Goal: Task Accomplishment & Management: Use online tool/utility

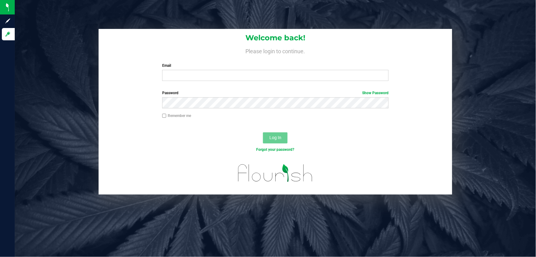
click at [253, 75] on input "Email" at bounding box center [275, 75] width 227 height 11
type input "[EMAIL_ADDRESS][DOMAIN_NAME]"
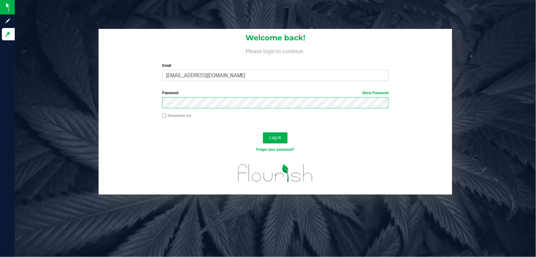
click at [263, 132] on button "Log In" at bounding box center [275, 137] width 25 height 11
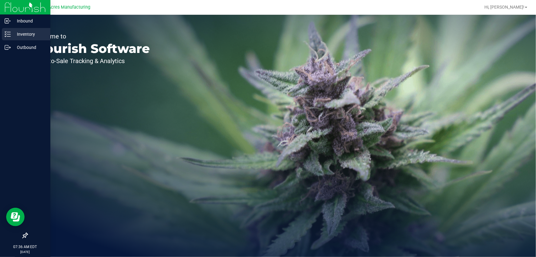
click at [5, 37] on div "Inventory" at bounding box center [26, 34] width 49 height 12
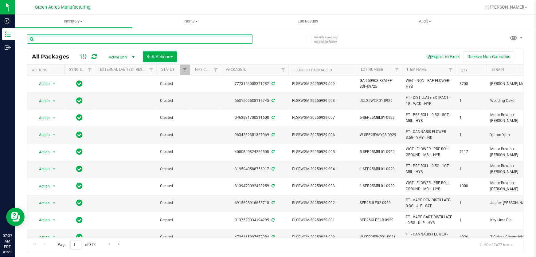
click at [120, 36] on input "text" at bounding box center [140, 38] width 226 height 9
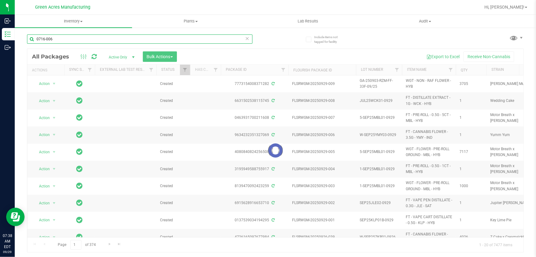
type input "0716-006"
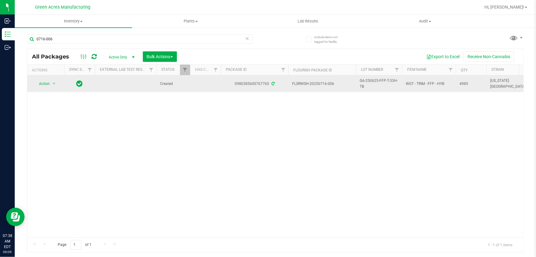
drag, startPoint x: 336, startPoint y: 83, endPoint x: 319, endPoint y: 86, distance: 17.2
click at [319, 86] on span "FLSRWSH-20250716-006" at bounding box center [322, 84] width 60 height 6
click at [367, 81] on span "GA-250625-FFP-T-33H-TB" at bounding box center [379, 84] width 39 height 12
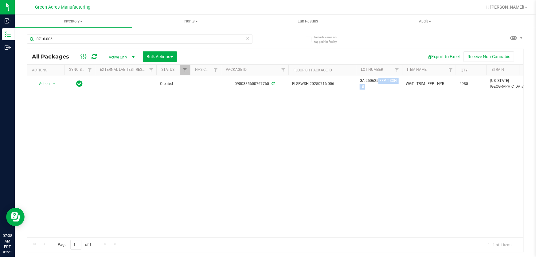
copy tr "GA-250625-FFP-T-33H-TB"
click at [282, 107] on div "Action Action Adjust qty Create package Edit attributes Global inventory Locate…" at bounding box center [275, 156] width 496 height 162
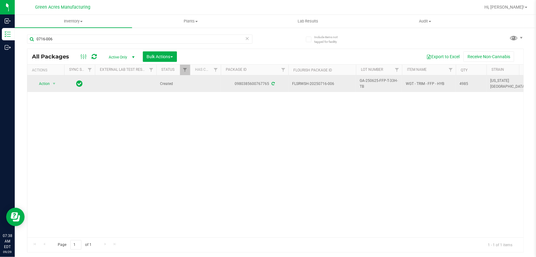
drag, startPoint x: 335, startPoint y: 85, endPoint x: 318, endPoint y: 84, distance: 17.2
click at [318, 84] on span "FLSRWSH-20250716-006" at bounding box center [322, 84] width 60 height 6
copy span "0716-006"
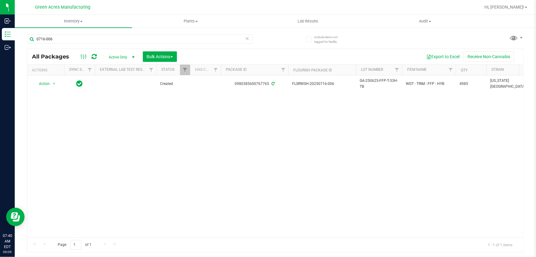
drag, startPoint x: 135, startPoint y: 127, endPoint x: 47, endPoint y: 66, distance: 106.8
click at [134, 127] on div "Action Action Adjust qty Create package Edit attributes Global inventory Locate…" at bounding box center [275, 156] width 496 height 162
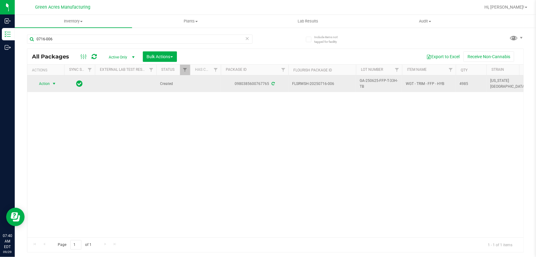
click at [48, 85] on span "Action" at bounding box center [41, 83] width 17 height 9
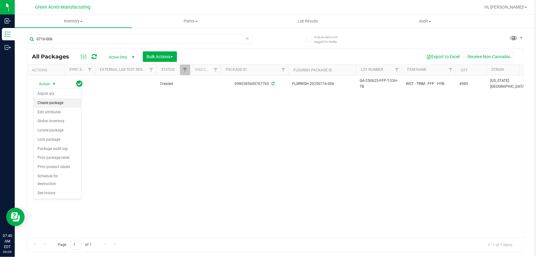
click at [66, 101] on li "Create package" at bounding box center [57, 102] width 47 height 9
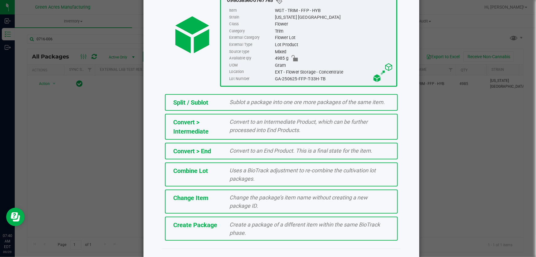
scroll to position [69, 0]
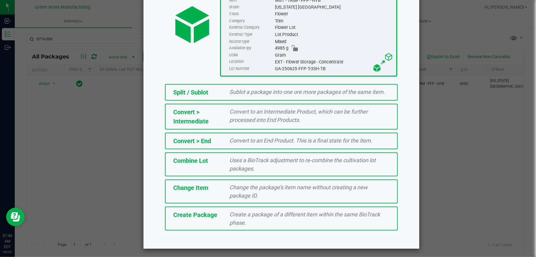
click at [215, 218] on div "Create Package" at bounding box center [197, 214] width 57 height 9
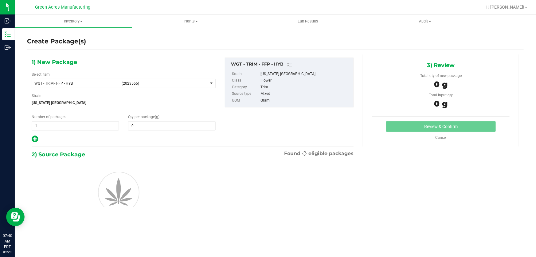
type input "0.0000"
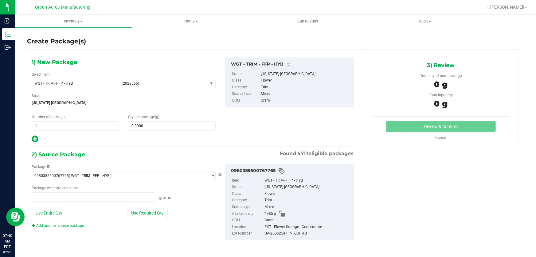
type input "0.0000 g"
click at [156, 126] on span at bounding box center [171, 125] width 87 height 9
type input "0.0000"
type input "0"
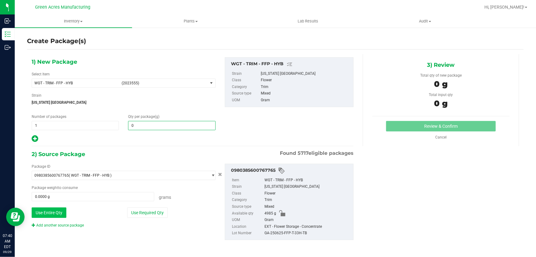
click at [50, 213] on button "Use Entire Qty" at bounding box center [49, 212] width 35 height 10
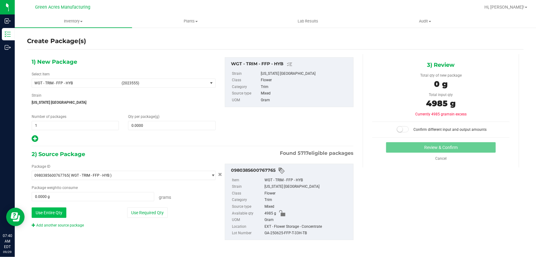
type input "4985.0000 g"
click at [161, 123] on span at bounding box center [171, 125] width 87 height 9
type input "4985"
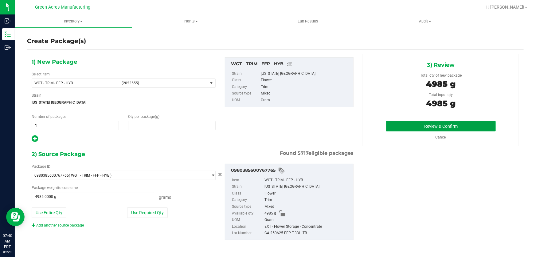
type input "4,985.0000"
click at [408, 121] on button "Review & Confirm" at bounding box center [441, 126] width 110 height 10
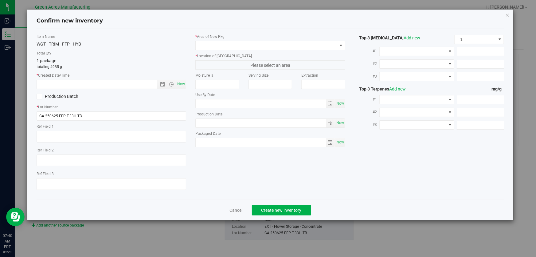
type textarea "ND PBO"
click at [183, 84] on span "Now" at bounding box center [181, 84] width 10 height 9
type input "9/29/2025 7:40 AM"
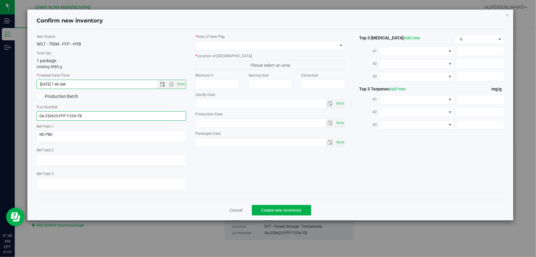
click at [155, 118] on input "GA-250625-FFP-T-33H-TB" at bounding box center [112, 115] width 150 height 9
paste input "-CRUMBLE05"
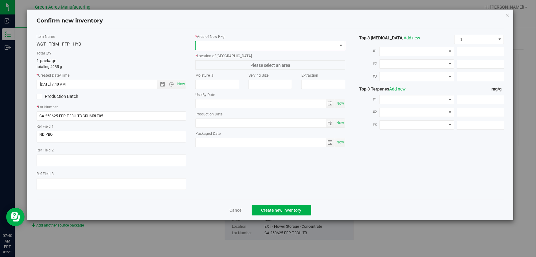
click at [220, 48] on span at bounding box center [266, 45] width 141 height 9
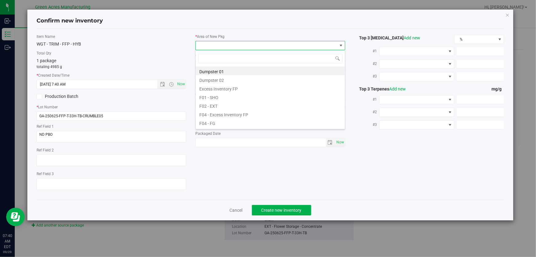
scroll to position [9, 150]
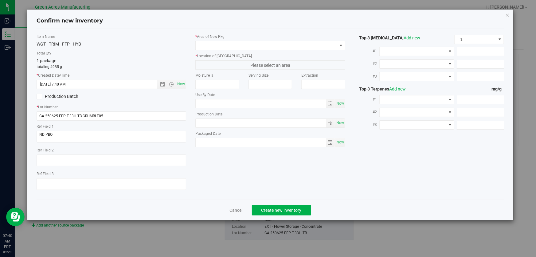
click at [143, 110] on div "* Lot Number GA-250625-FFP-T-33H-TB-CRUMBLE05" at bounding box center [112, 112] width 150 height 16
click at [140, 115] on input "GA-250625-FFP-T-33H-TB-CRUMBLE05" at bounding box center [112, 115] width 150 height 9
type input "GA-250625-FFP-T-33H-TB-CRUMBLE06"
click at [254, 45] on span at bounding box center [266, 45] width 141 height 9
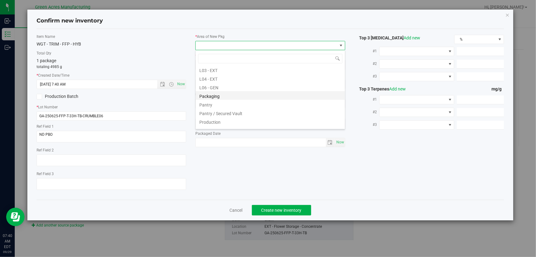
scroll to position [140, 0]
click at [221, 78] on li "L04 - EXT" at bounding box center [270, 77] width 149 height 9
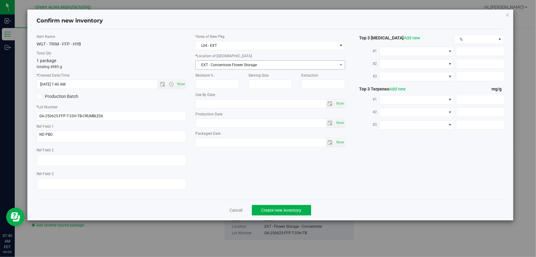
click at [229, 69] on span "EXT - Concentrate Flower Storage" at bounding box center [266, 65] width 141 height 9
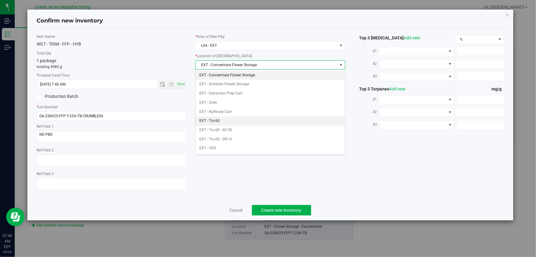
click at [234, 122] on li "EXT - Tru-60" at bounding box center [270, 120] width 149 height 9
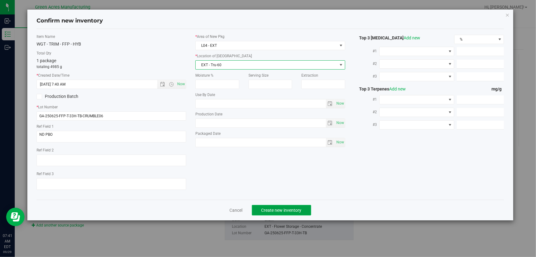
click at [264, 205] on button "Create new inventory" at bounding box center [281, 210] width 59 height 10
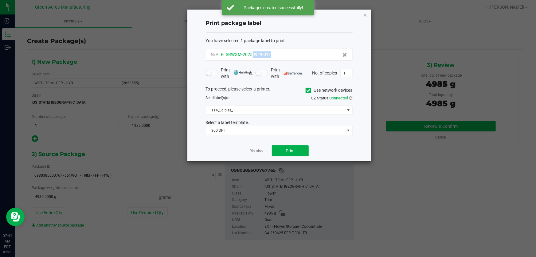
drag, startPoint x: 270, startPoint y: 57, endPoint x: 253, endPoint y: 57, distance: 16.6
click at [253, 57] on span "N/A FLSRWGM-20250929-011" at bounding box center [241, 54] width 60 height 6
copy span "0929-011"
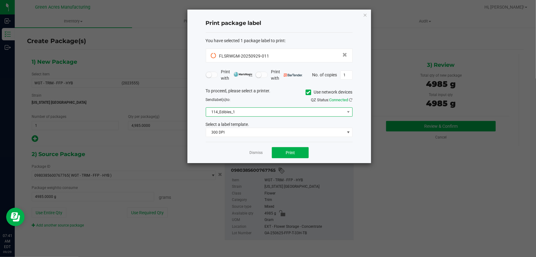
click at [296, 115] on span "114_Edibles_1" at bounding box center [275, 112] width 139 height 9
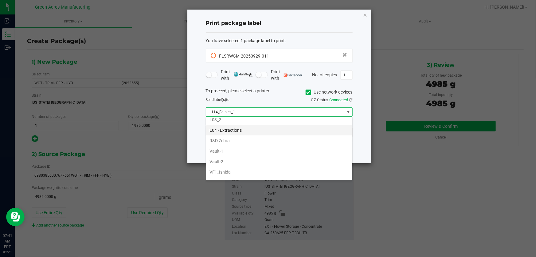
scroll to position [223, 0]
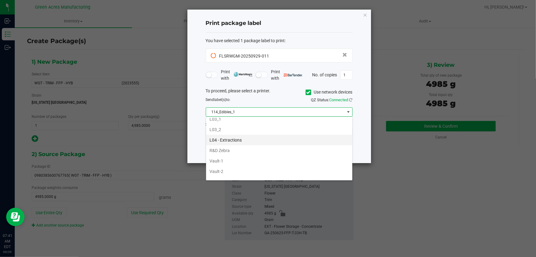
click at [270, 135] on li "L04 - Extractions" at bounding box center [279, 140] width 146 height 10
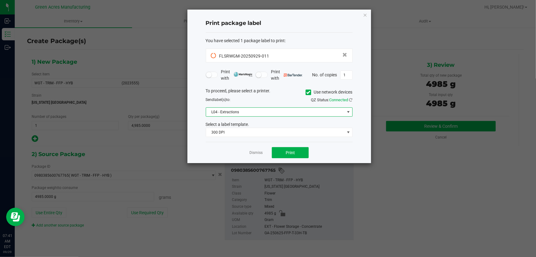
click at [272, 98] on div "Send label(s) to:" at bounding box center [240, 100] width 78 height 6
click at [289, 154] on span "Print" at bounding box center [290, 152] width 9 height 5
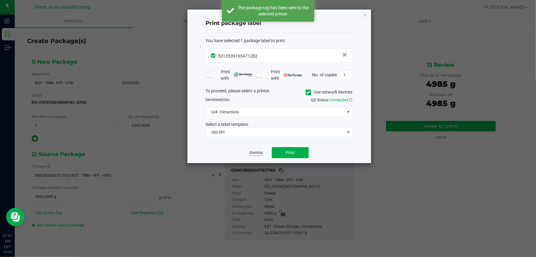
click at [260, 152] on link "Dismiss" at bounding box center [256, 152] width 13 height 5
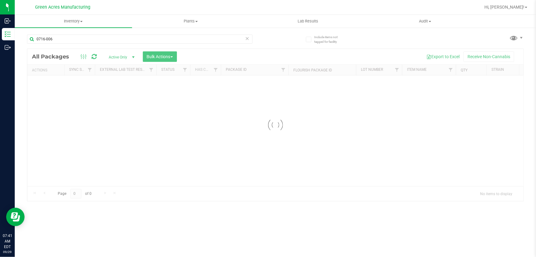
click at [248, 37] on icon at bounding box center [247, 37] width 4 height 7
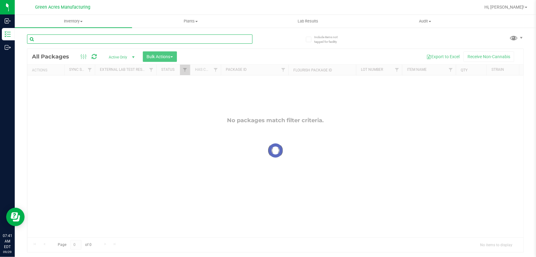
click at [138, 37] on input "text" at bounding box center [140, 38] width 226 height 9
type input "0929-011"
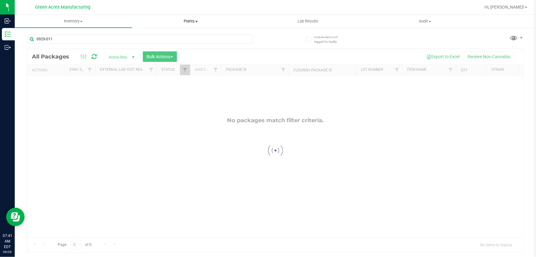
click at [242, 27] on uib-tab-heading "Plants All plants Waste log" at bounding box center [190, 21] width 117 height 12
click at [266, 40] on div "0929-011" at bounding box center [151, 39] width 249 height 20
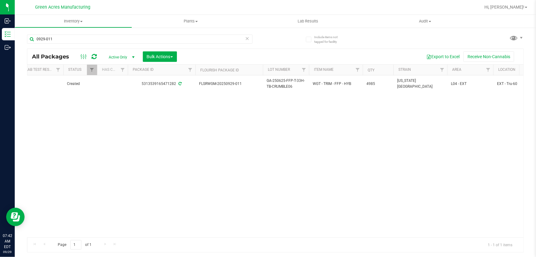
scroll to position [0, 148]
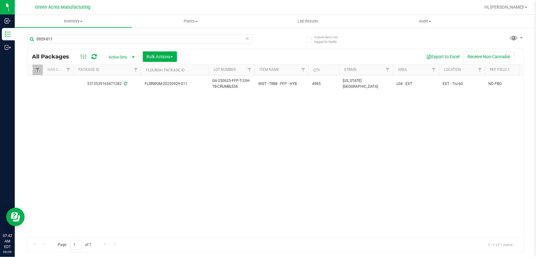
drag, startPoint x: 420, startPoint y: 127, endPoint x: 446, endPoint y: 128, distance: 25.9
click at [436, 71] on link "Filter" at bounding box center [434, 70] width 10 height 10
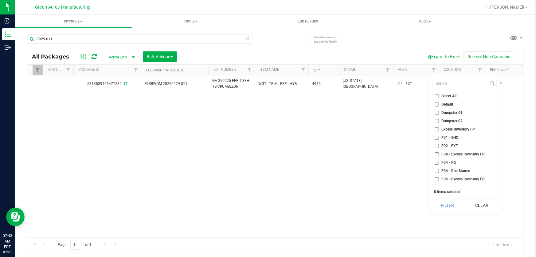
click at [456, 138] on span "F01 - SHO" at bounding box center [450, 138] width 17 height 4
click at [439, 138] on input "F01 - SHO" at bounding box center [437, 138] width 4 height 4
checkbox input "true"
click at [453, 143] on li "F02 - EXT" at bounding box center [465, 146] width 64 height 6
click at [451, 144] on span "F02 - EXT" at bounding box center [450, 146] width 17 height 4
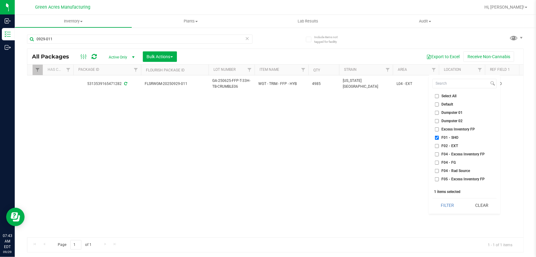
click at [439, 144] on input "F02 - EXT" at bounding box center [437, 146] width 4 height 4
checkbox input "true"
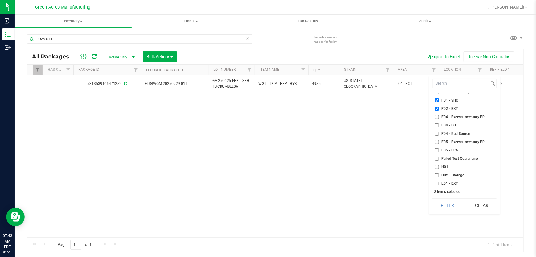
scroll to position [84, 0]
click at [449, 135] on span "L01 - EXT" at bounding box center [450, 137] width 17 height 4
click at [439, 135] on input "L01 - EXT" at bounding box center [437, 137] width 4 height 4
checkbox input "true"
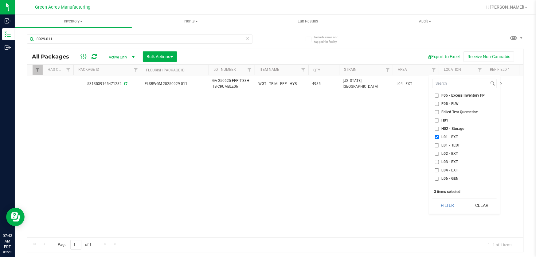
click at [447, 152] on span "L02 - EXT" at bounding box center [450, 154] width 17 height 4
click at [439, 152] on input "L02 - EXT" at bounding box center [437, 154] width 4 height 4
checkbox input "true"
click at [448, 160] on span "L03 - EXT" at bounding box center [450, 162] width 17 height 4
click at [439, 160] on input "L03 - EXT" at bounding box center [437, 162] width 4 height 4
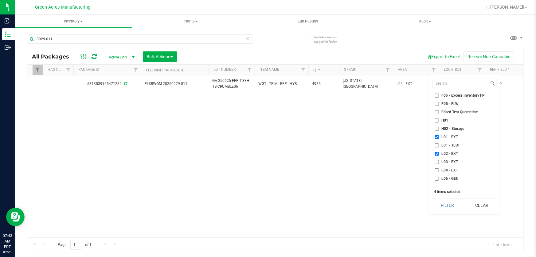
checkbox input "true"
click at [451, 169] on span "L04 - EXT" at bounding box center [450, 170] width 17 height 4
click at [439, 169] on input "L04 - EXT" at bounding box center [437, 170] width 4 height 4
checkbox input "true"
click at [451, 200] on button "Filter" at bounding box center [448, 205] width 30 height 14
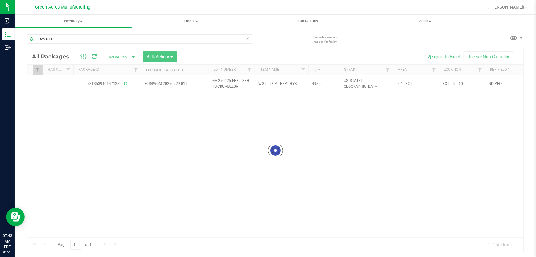
drag, startPoint x: 327, startPoint y: 145, endPoint x: 223, endPoint y: 126, distance: 105.9
click at [256, 131] on div "Action Action Adjust qty Create package Edit attributes Global inventory Locate…" at bounding box center [275, 156] width 496 height 162
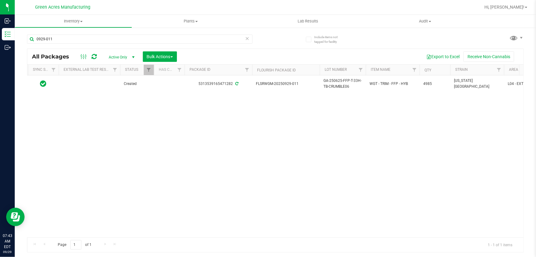
drag, startPoint x: 258, startPoint y: 131, endPoint x: 164, endPoint y: 123, distance: 93.4
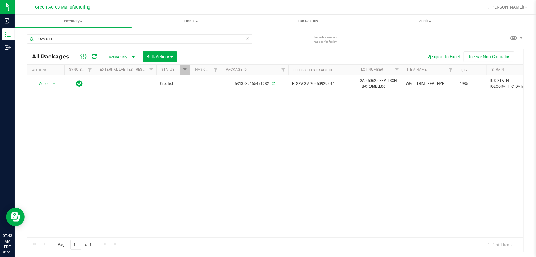
click at [207, 123] on div "Action Action Adjust qty Create package Edit attributes Global inventory Locate…" at bounding box center [275, 156] width 496 height 162
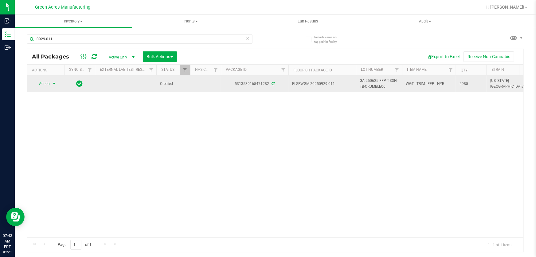
click at [56, 85] on span "select" at bounding box center [54, 83] width 8 height 9
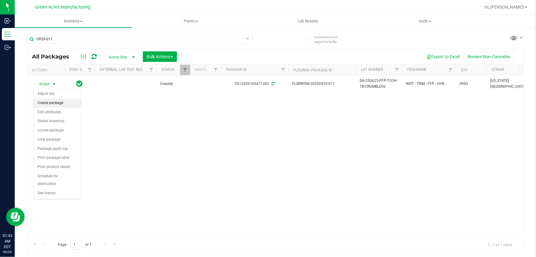
click at [57, 105] on li "Create package" at bounding box center [57, 102] width 47 height 9
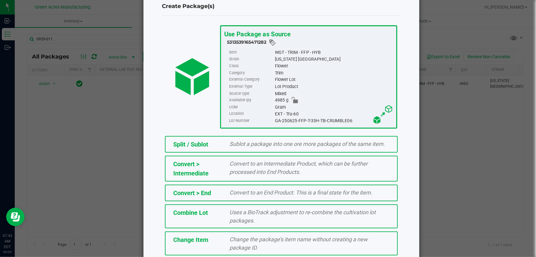
scroll to position [56, 0]
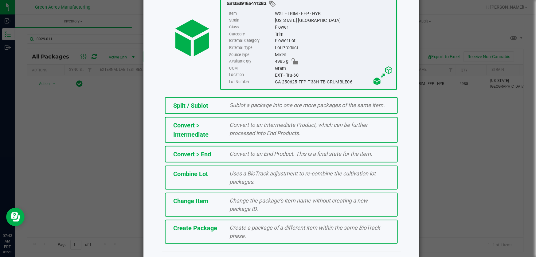
click at [212, 224] on span "Create Package" at bounding box center [195, 227] width 44 height 7
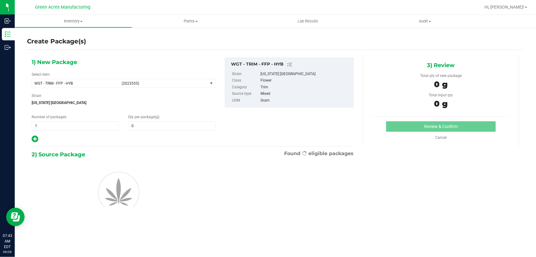
type input "0.0000"
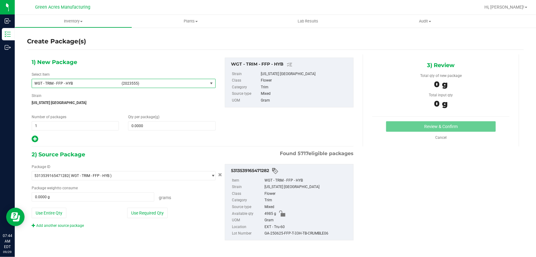
click at [95, 82] on span "WGT - TRIM - FFP - HYB" at bounding box center [76, 83] width 84 height 4
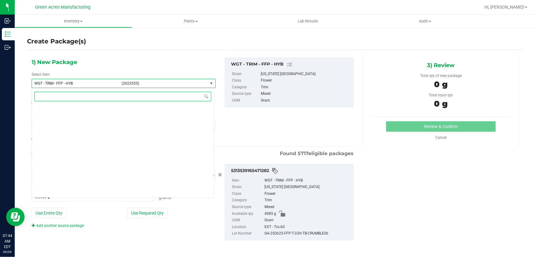
scroll to position [149379, 0]
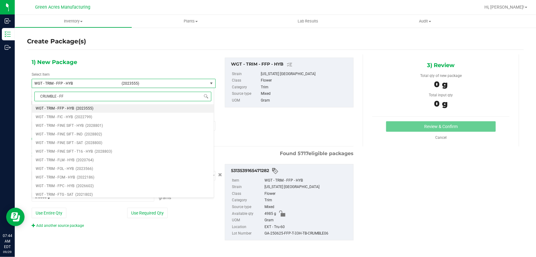
type input "CRUMBLE - FFP"
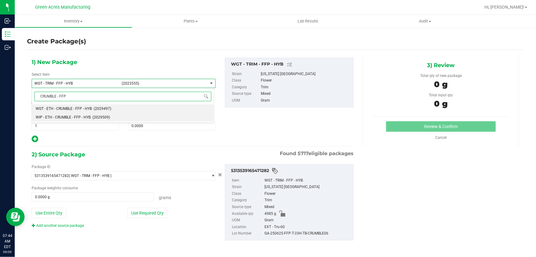
click at [52, 116] on span "WIP - ETH - CRUMBLE - FFP - HYB" at bounding box center [63, 117] width 55 height 4
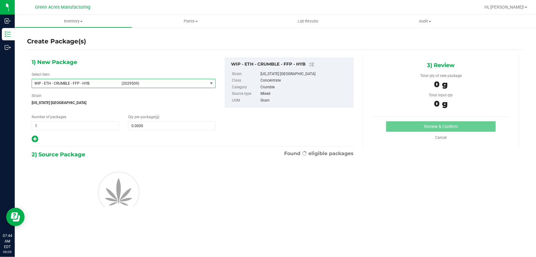
type input "0.0000"
click at [144, 127] on span at bounding box center [171, 125] width 87 height 9
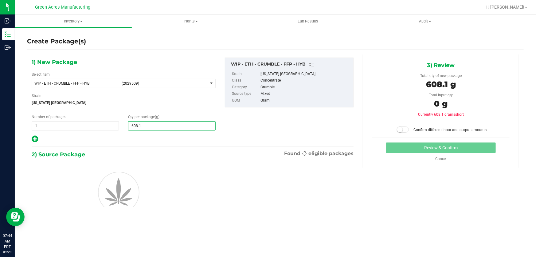
type input "608.17"
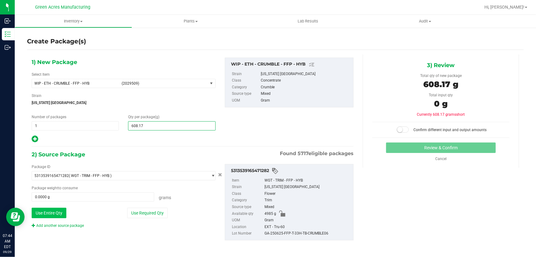
type input "608.1700"
click at [59, 215] on button "Use Entire Qty" at bounding box center [49, 212] width 35 height 10
type input "4985.0000 g"
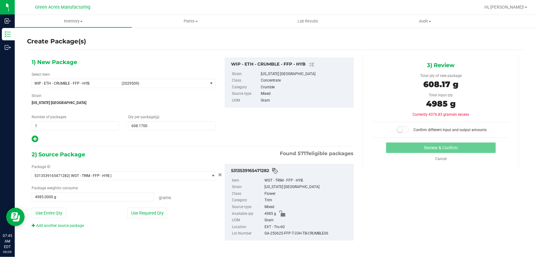
click at [132, 161] on div "Package ID 5313539165471282 ( WGT - TRIM - FFP - HYB ) 0000518841815896 0001986…" at bounding box center [192, 202] width 331 height 86
click at [400, 126] on div "Confirm different input and output amounts" at bounding box center [440, 127] width 137 height 11
click at [400, 129] on small at bounding box center [400, 130] width 6 height 6
click at [405, 146] on button "Review & Confirm" at bounding box center [441, 147] width 110 height 10
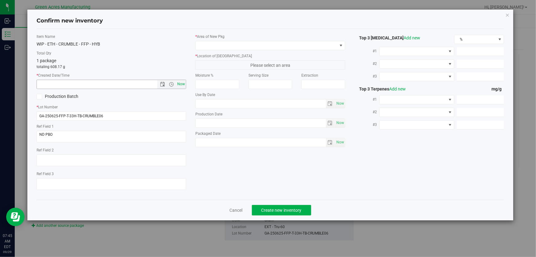
click at [182, 87] on span "Now" at bounding box center [181, 84] width 10 height 9
type input "9/29/2025 7:45 AM"
click at [209, 41] on span at bounding box center [266, 45] width 141 height 9
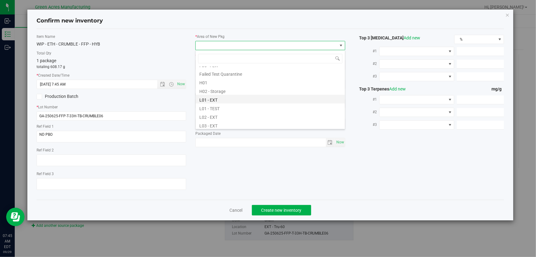
scroll to position [112, 0]
click at [216, 106] on li "L04 - EXT" at bounding box center [270, 105] width 149 height 9
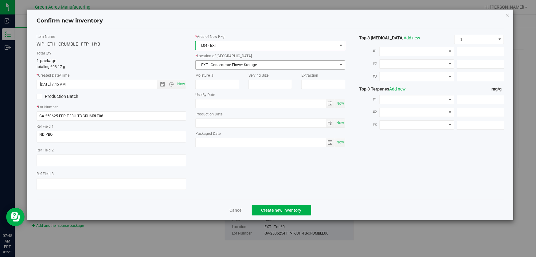
click at [227, 68] on span "EXT - Concentrate Flower Storage" at bounding box center [266, 65] width 141 height 9
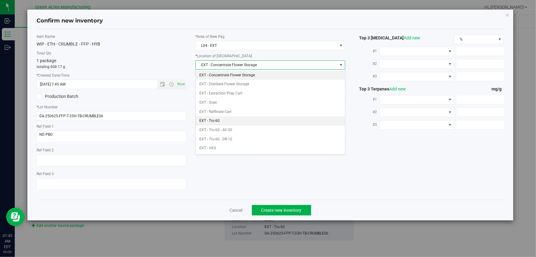
click at [229, 123] on li "EXT - Tru-60" at bounding box center [270, 120] width 149 height 9
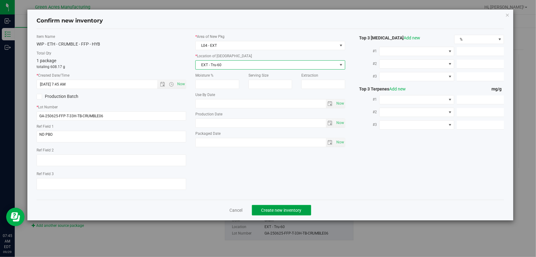
click at [268, 211] on span "Create new inventory" at bounding box center [282, 209] width 40 height 5
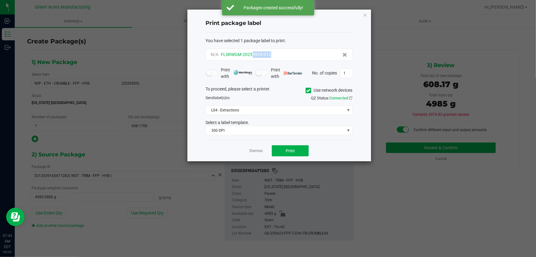
drag, startPoint x: 279, startPoint y: 55, endPoint x: 252, endPoint y: 56, distance: 27.4
click at [252, 56] on div "N/A FLSRWGM-20250929-012" at bounding box center [279, 54] width 136 height 6
copy span "0929-012"
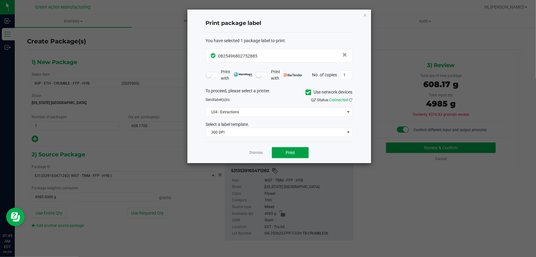
click at [290, 150] on span "Print" at bounding box center [290, 152] width 9 height 5
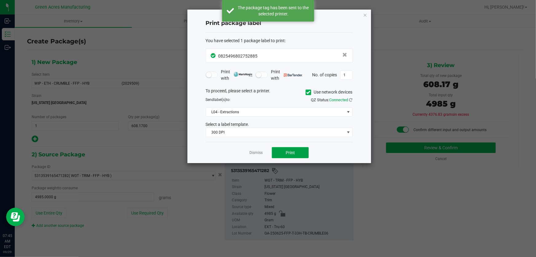
click at [290, 154] on span "Print" at bounding box center [290, 152] width 9 height 5
click at [289, 153] on span "Print" at bounding box center [290, 152] width 9 height 5
click at [259, 151] on link "Dismiss" at bounding box center [256, 152] width 13 height 5
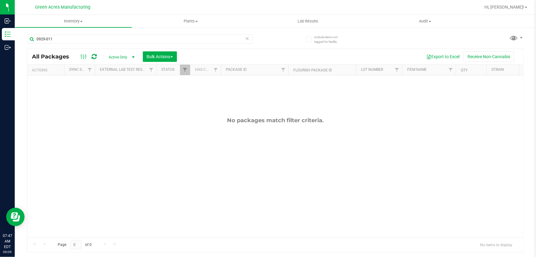
click at [249, 39] on icon at bounding box center [247, 37] width 4 height 7
